Goal: Task Accomplishment & Management: Complete application form

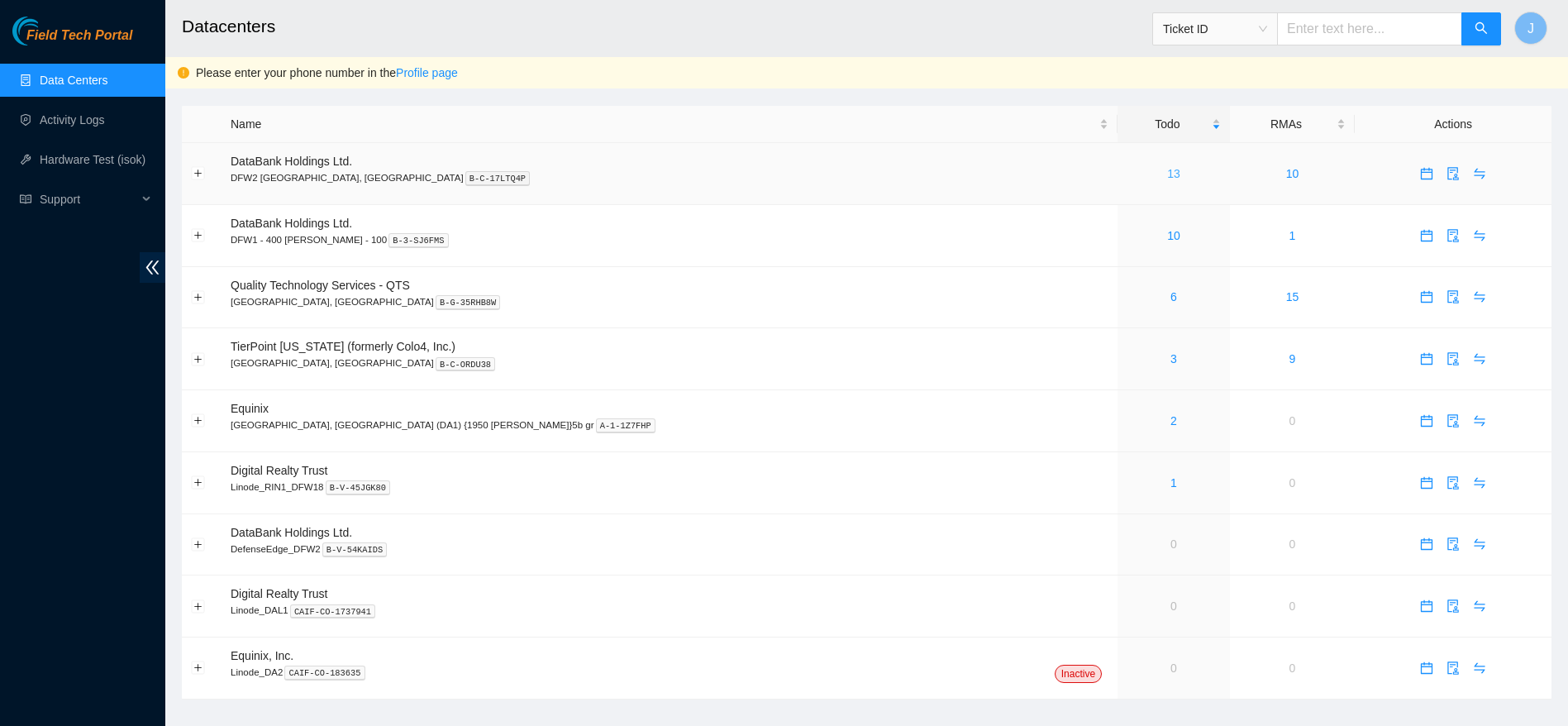
click at [1168, 170] on link "13" at bounding box center [1174, 174] width 13 height 13
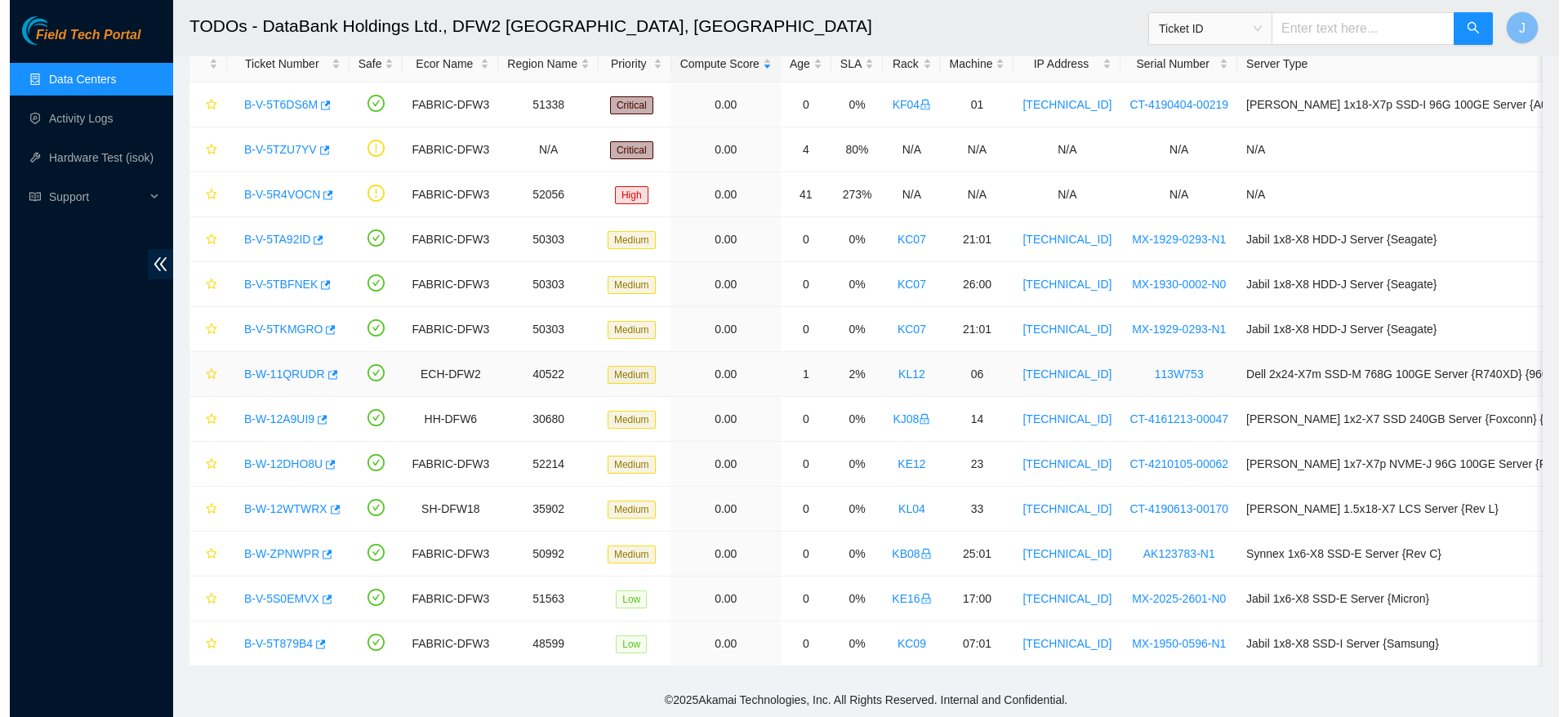
scroll to position [112, 0]
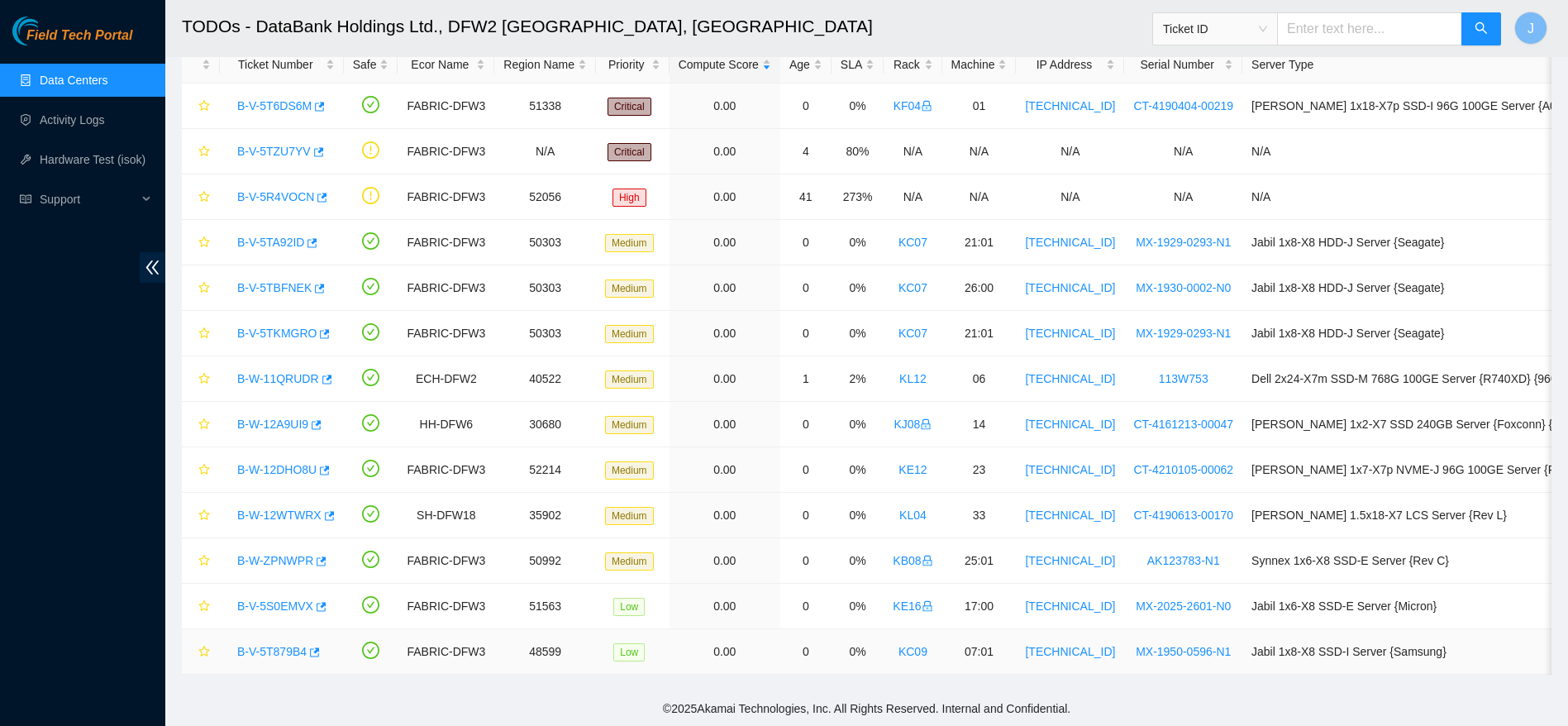
click at [280, 645] on link "B-V-5T879B4" at bounding box center [272, 651] width 69 height 13
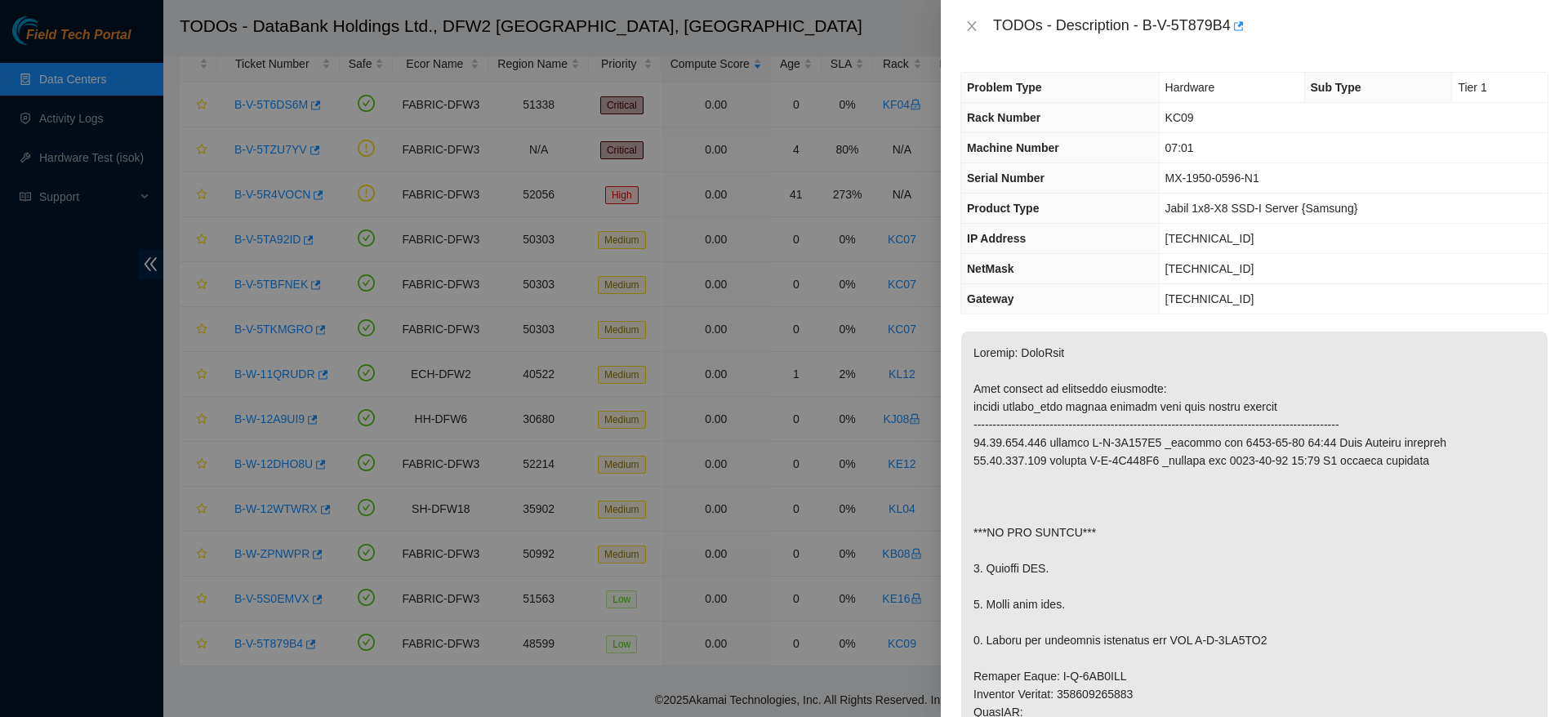
scroll to position [997, 0]
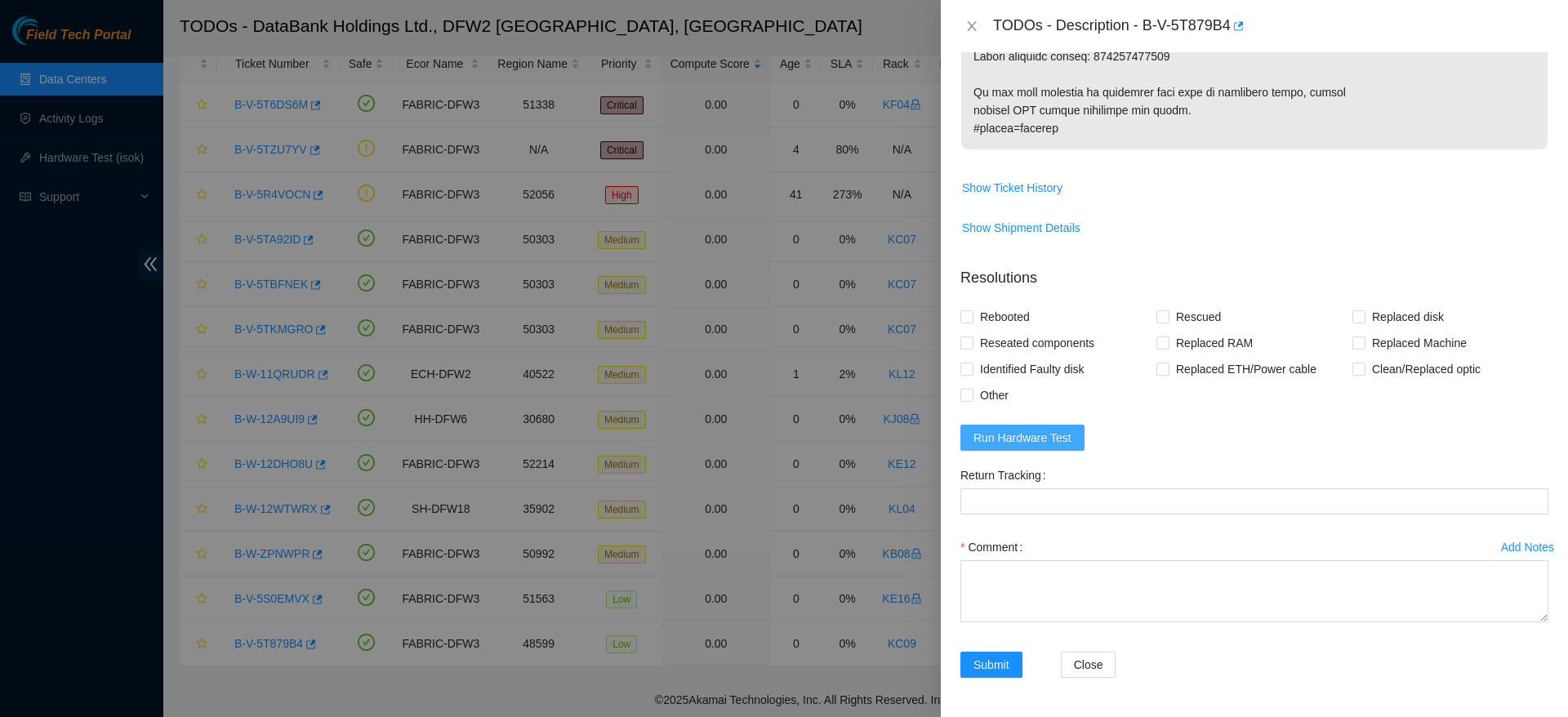
click at [1032, 434] on span "Run Hardware Test" at bounding box center [1022, 437] width 98 height 18
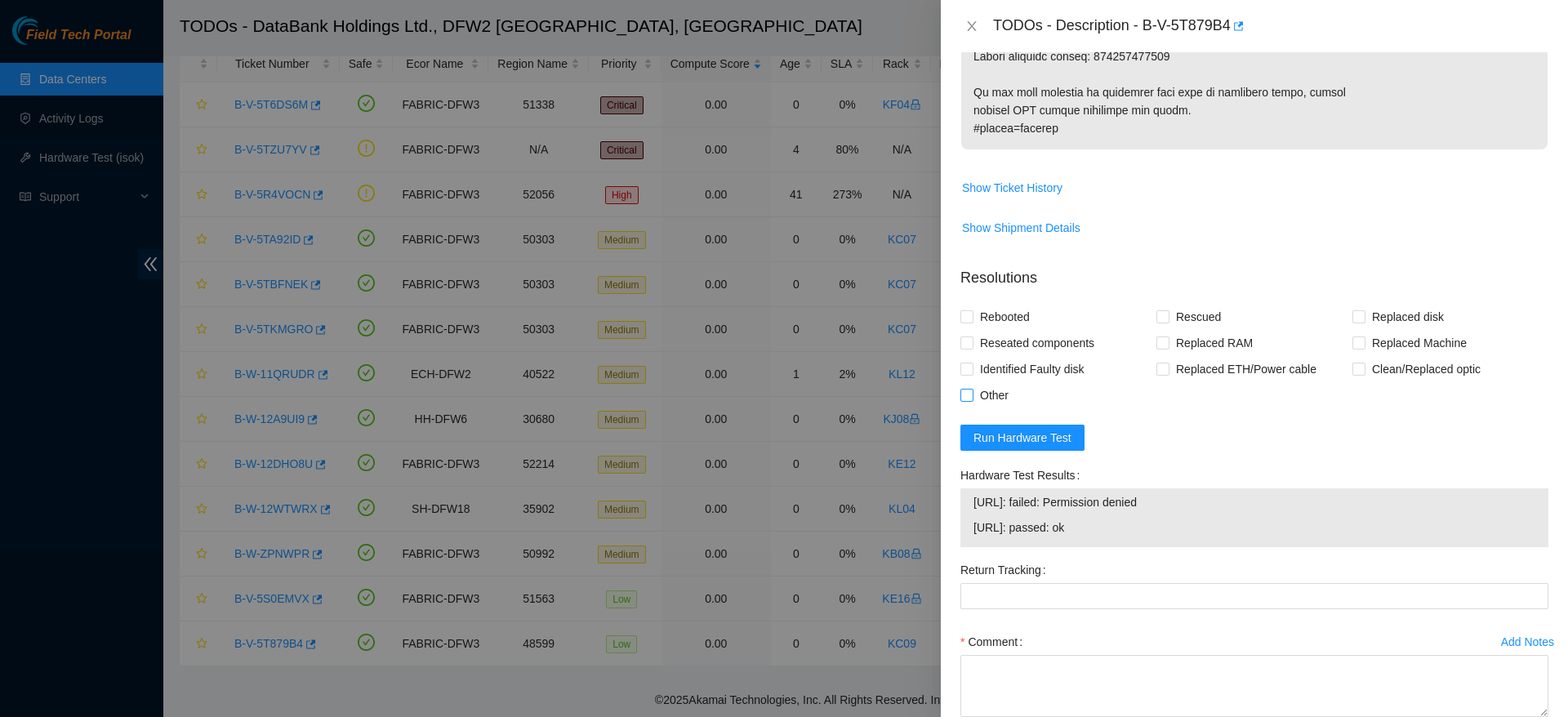
click at [1003, 389] on span "Other" at bounding box center [994, 394] width 42 height 26
click at [972, 389] on input "Other" at bounding box center [966, 394] width 12 height 12
checkbox input "true"
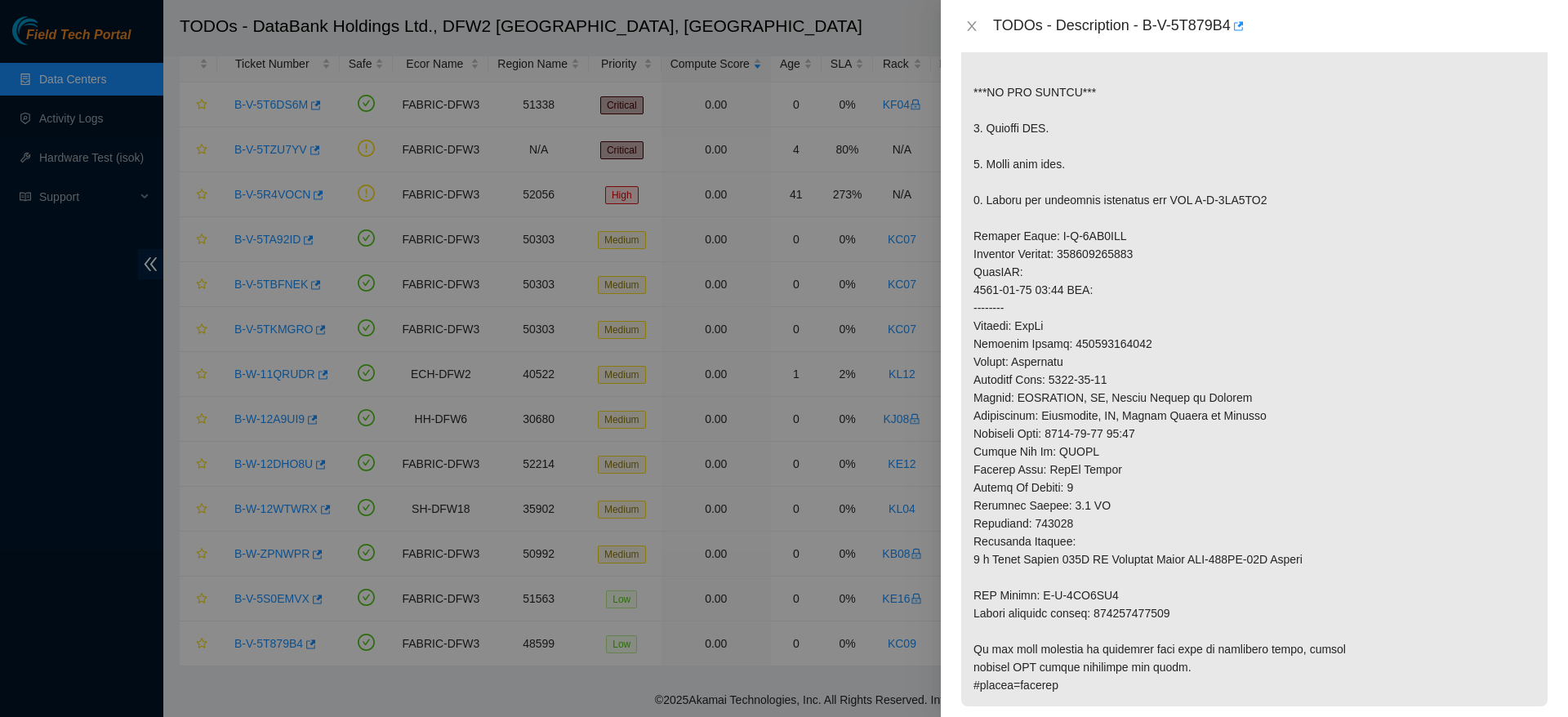
scroll to position [0, 0]
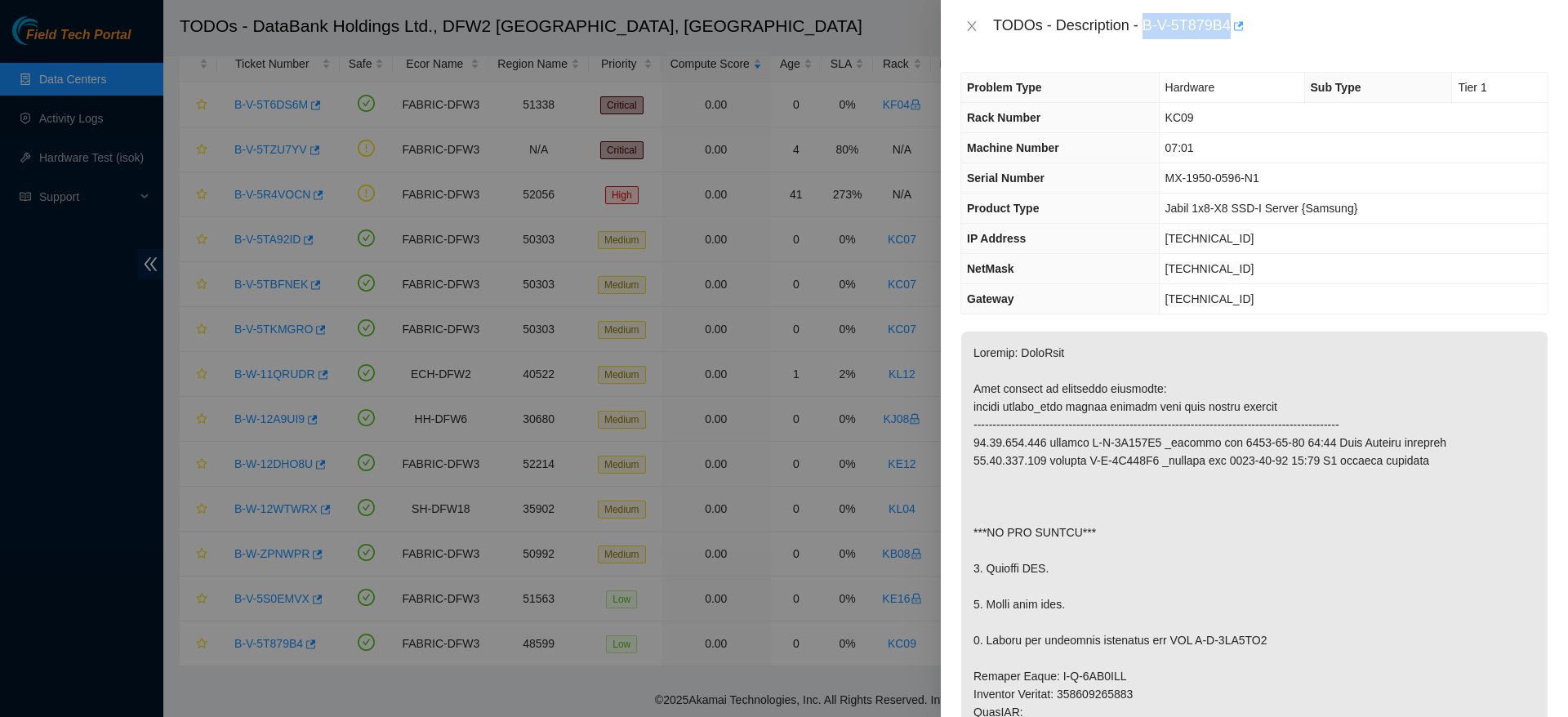
drag, startPoint x: 1143, startPoint y: 26, endPoint x: 1235, endPoint y: 22, distance: 92.1
click at [1235, 22] on div "TODOs - Description - B-V-5T879B4" at bounding box center [1270, 26] width 556 height 26
copy div "B-V-5T879B4"
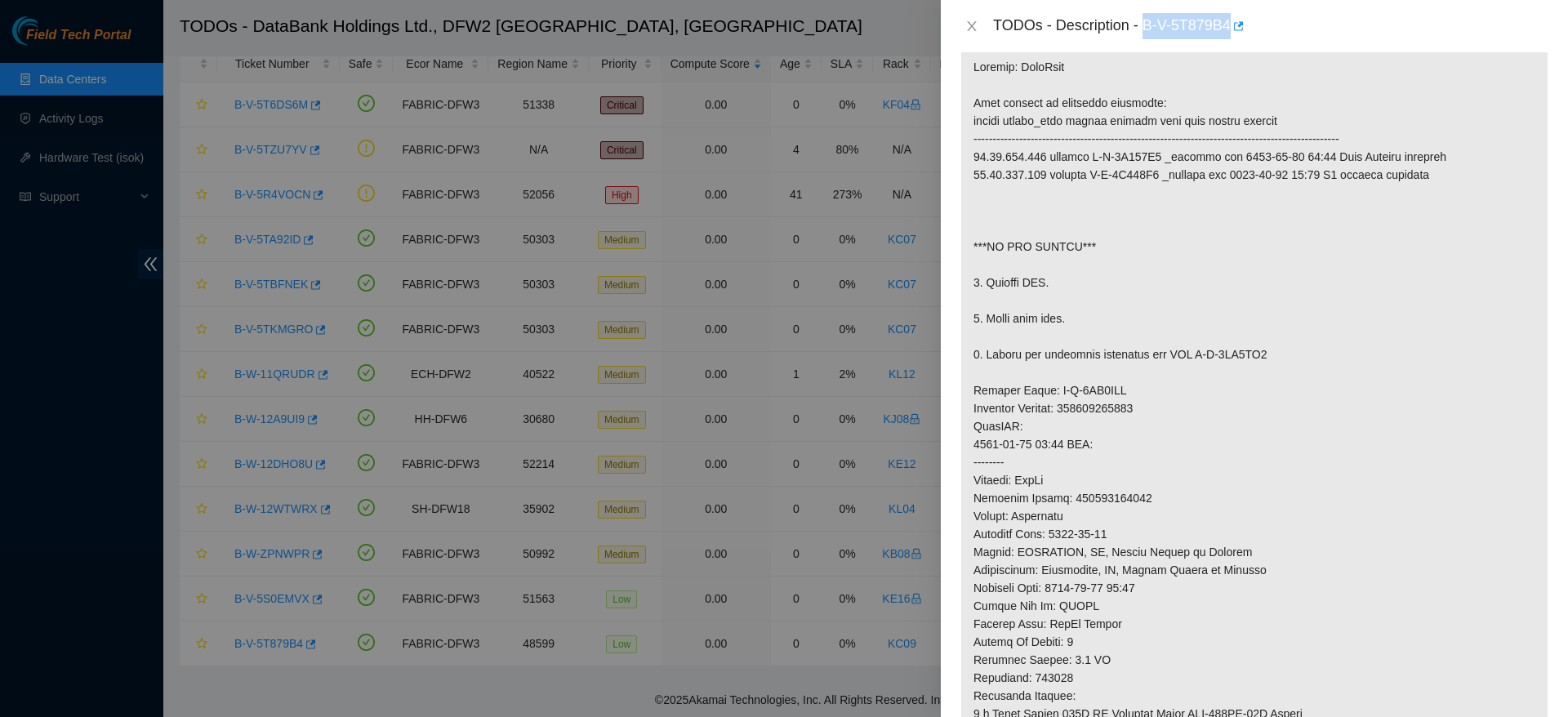
scroll to position [311, 0]
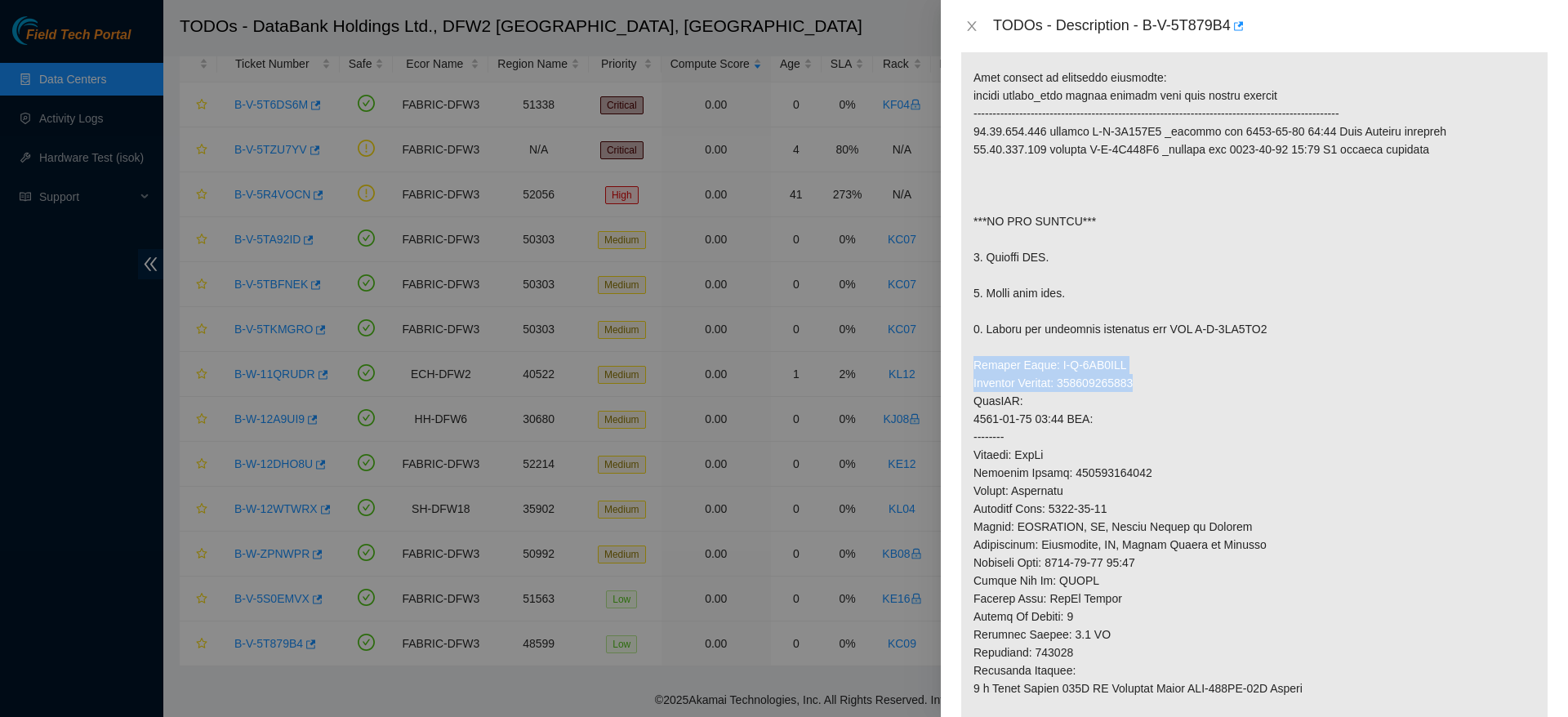
drag, startPoint x: 970, startPoint y: 360, endPoint x: 1193, endPoint y: 384, distance: 224.3
click at [1193, 384] on p at bounding box center [1255, 427] width 587 height 815
copy p "Service Order: B-V-5TI0SIV Tracking Numbers: 463470042570"
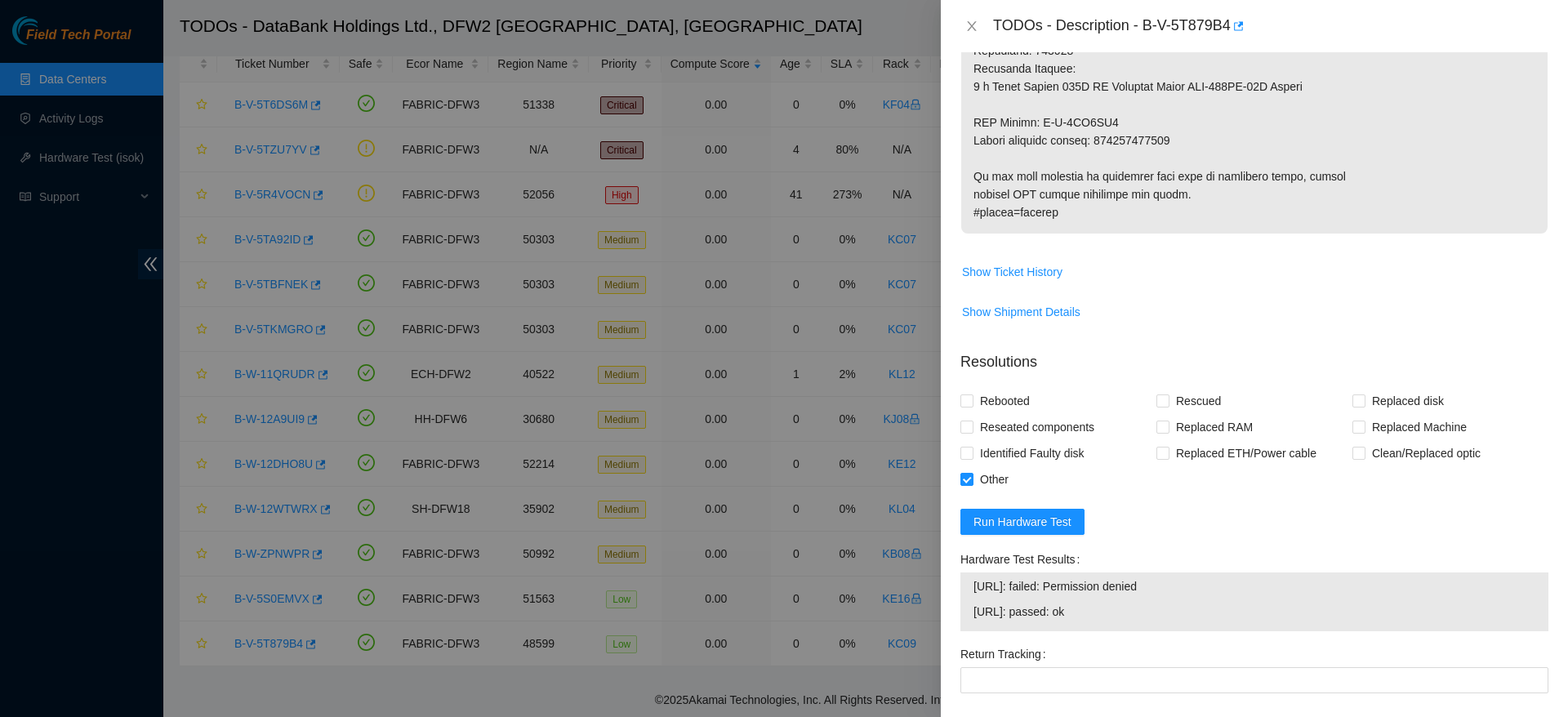
scroll to position [930, 0]
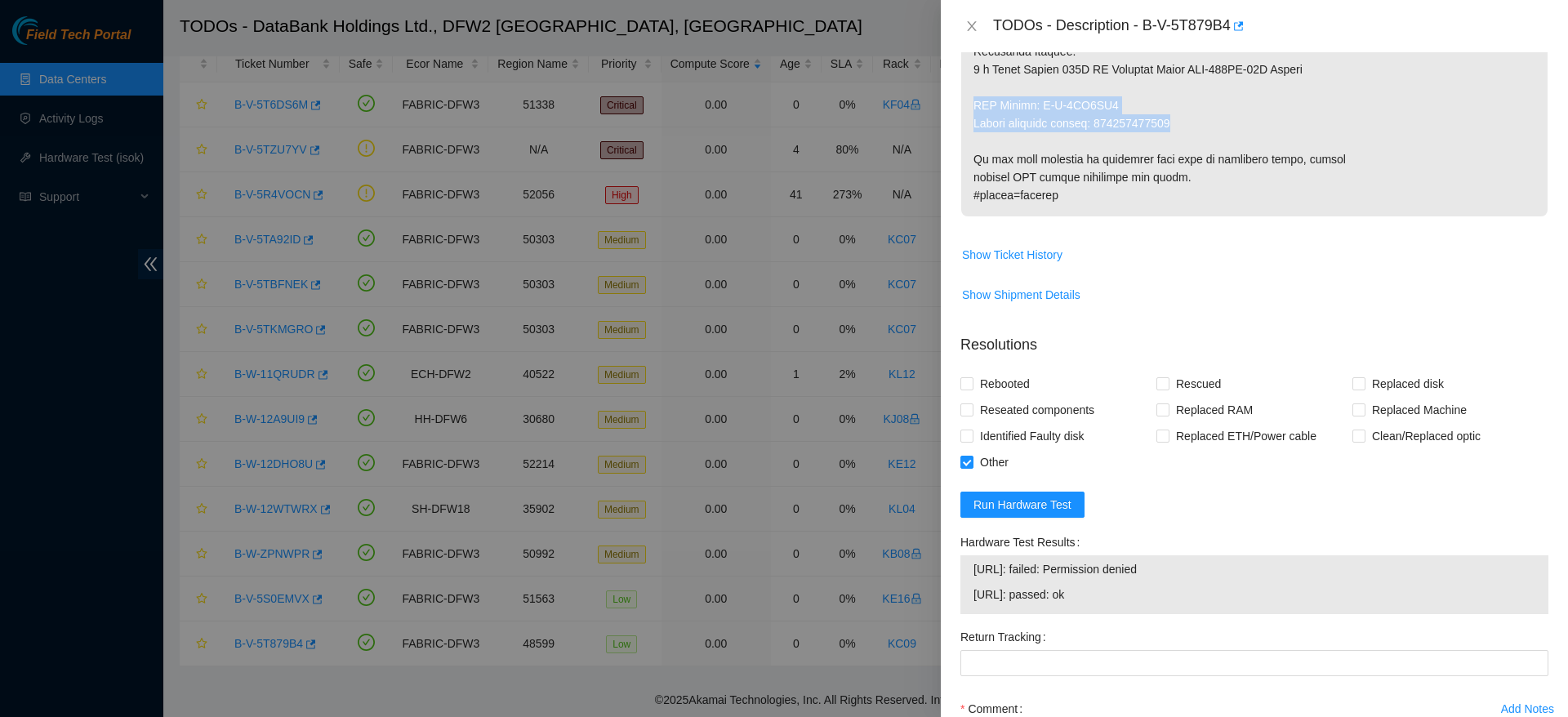
drag, startPoint x: 970, startPoint y: 106, endPoint x: 1214, endPoint y: 129, distance: 245.1
copy p "RMA Return: B-V-5TI0SJ4 Return tracking number: 463470042580"
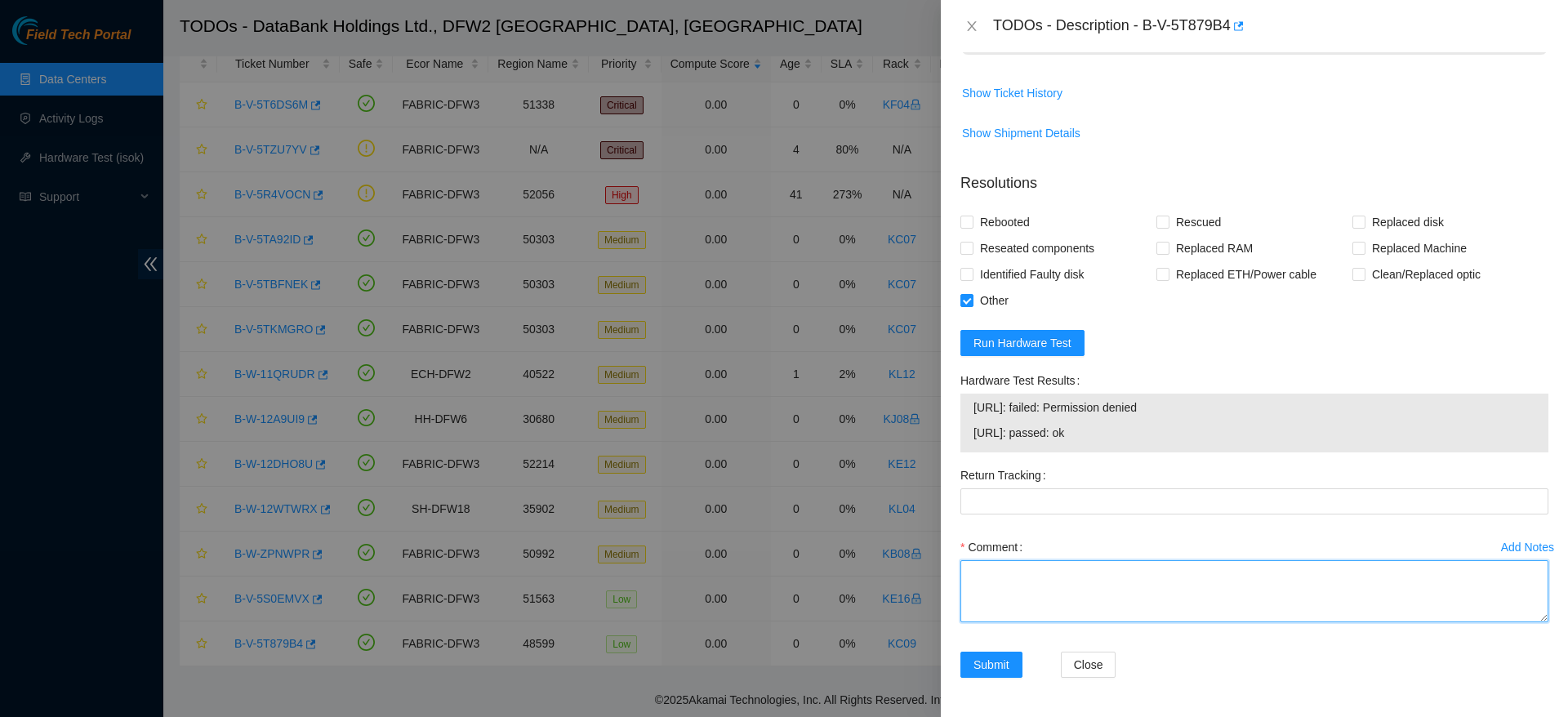
click at [1112, 576] on textarea "Comment" at bounding box center [1255, 591] width 588 height 62
type textarea "s"
paste textarea "Ticket: B-V-5T879B4 Good PSU: IAXD2523002282 Bad PSU: N/A Service Order: B-V-5T…"
drag, startPoint x: 1200, startPoint y: 610, endPoint x: 1095, endPoint y: 609, distance: 105.0
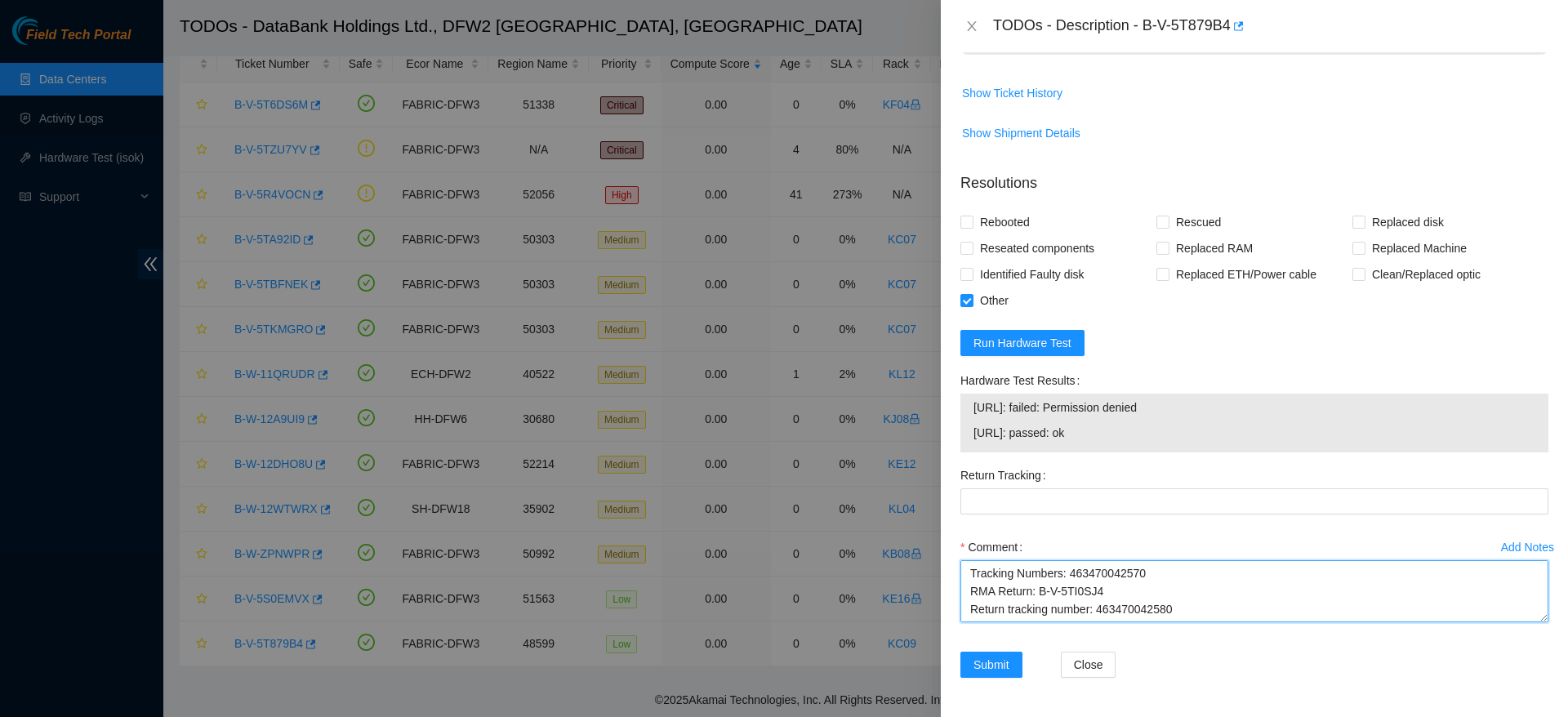
click at [1095, 609] on textarea "replaced PSU Ticket: B-V-5T879B4 Good PSU: IAXD2523002282 Bad PSU: N/A Service …" at bounding box center [1255, 591] width 588 height 62
type textarea "replaced PSU Ticket: B-V-5T879B4 Good PSU: IAXD2523002282 Bad PSU: N/A Service …"
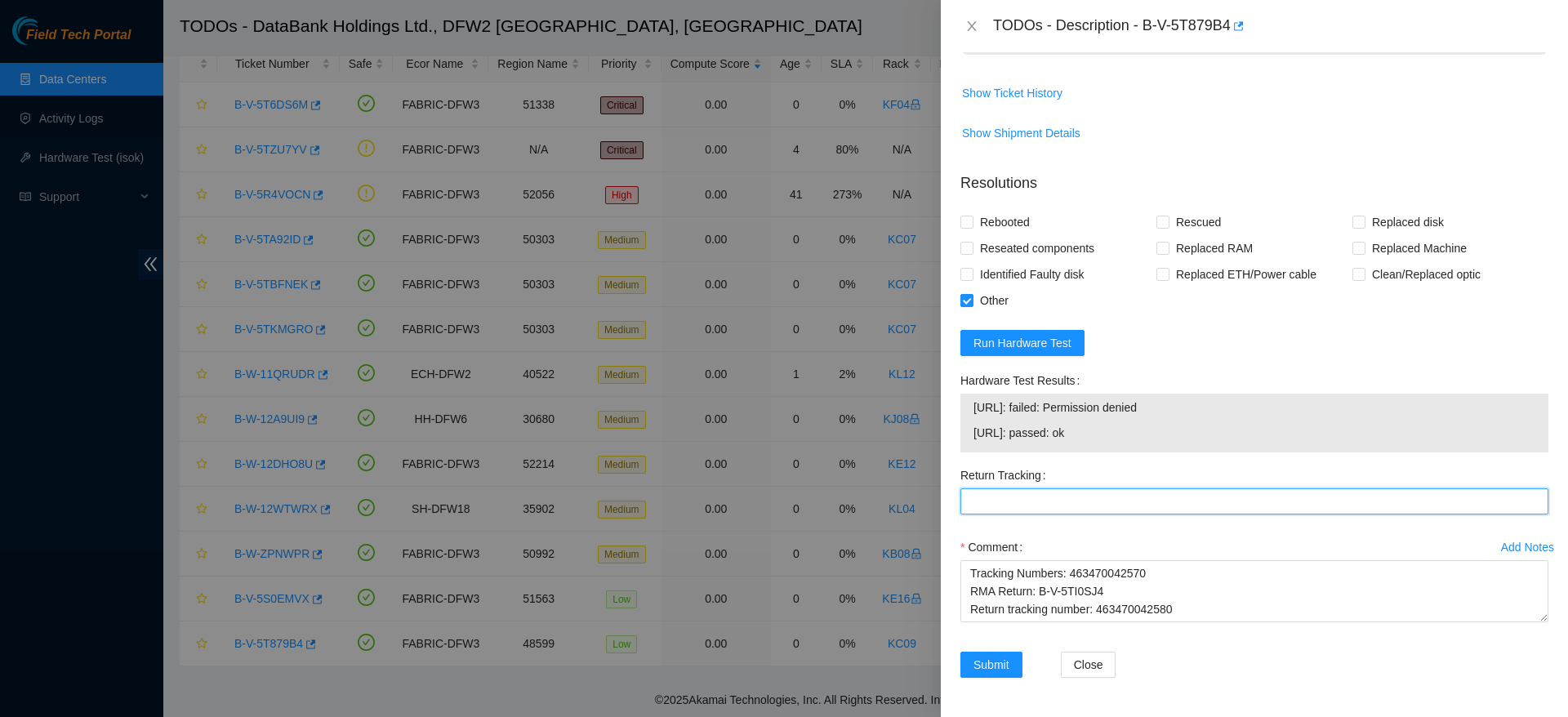
click at [1225, 513] on Tracking "Return Tracking" at bounding box center [1255, 501] width 588 height 26
paste Tracking "463470042580"
type Tracking "463470042580"
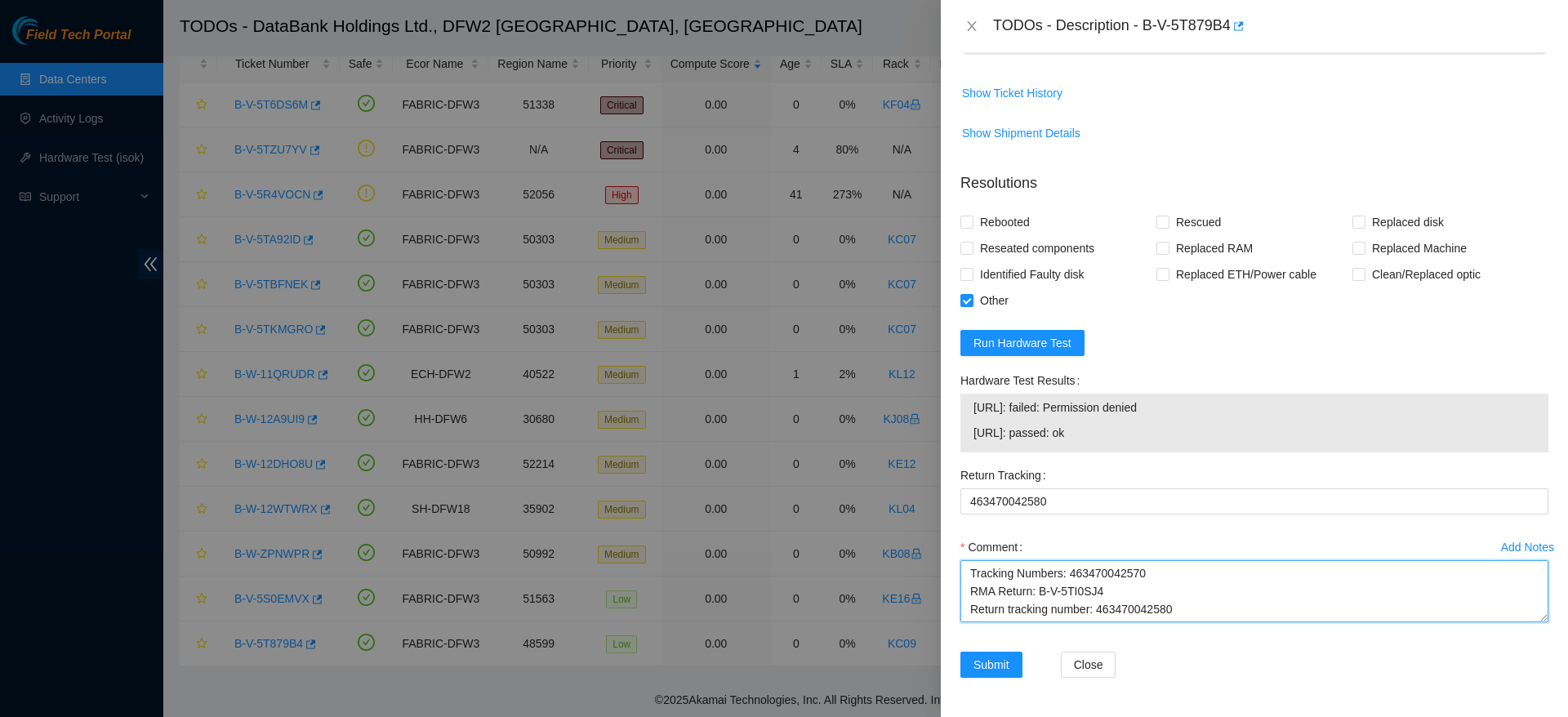
scroll to position [0, 0]
drag, startPoint x: 1236, startPoint y: 604, endPoint x: 781, endPoint y: 594, distance: 455.1
click at [781, 594] on div "TODOs - Description - B-V-5T879B4 Problem Type Hardware Sub Type Tier 1 Rack Nu…" at bounding box center [784, 358] width 1568 height 717
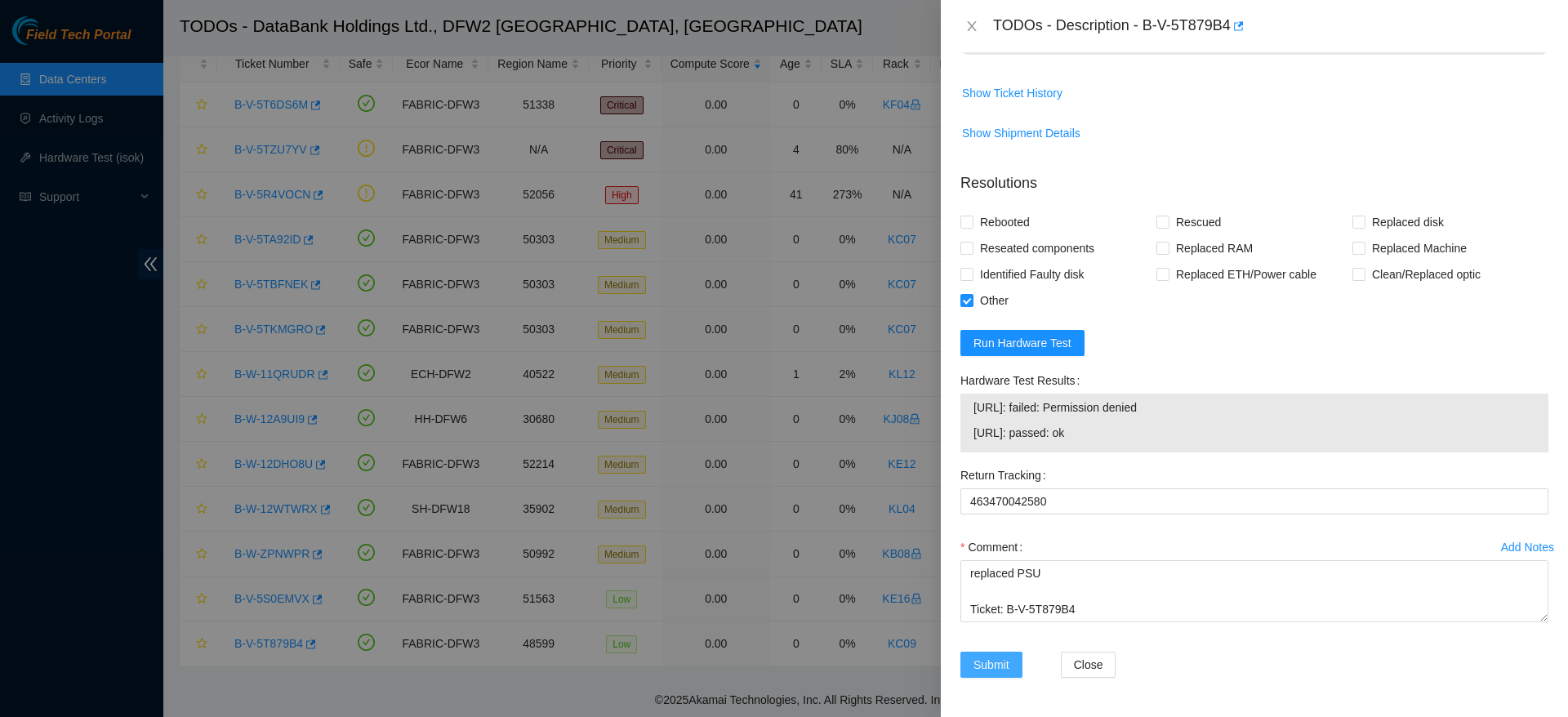
click at [1003, 659] on span "Submit" at bounding box center [991, 665] width 36 height 18
